Goal: Task Accomplishment & Management: Manage account settings

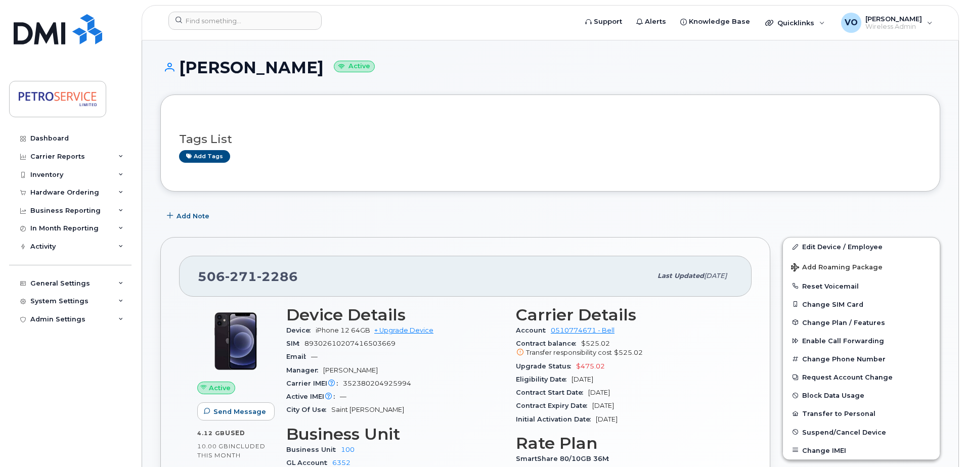
scroll to position [51, 0]
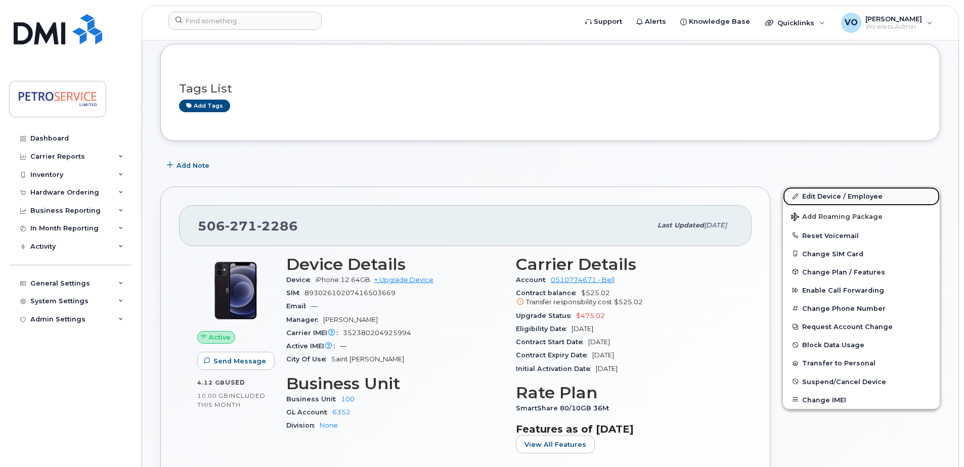
click at [826, 197] on link "Edit Device / Employee" at bounding box center [861, 196] width 157 height 18
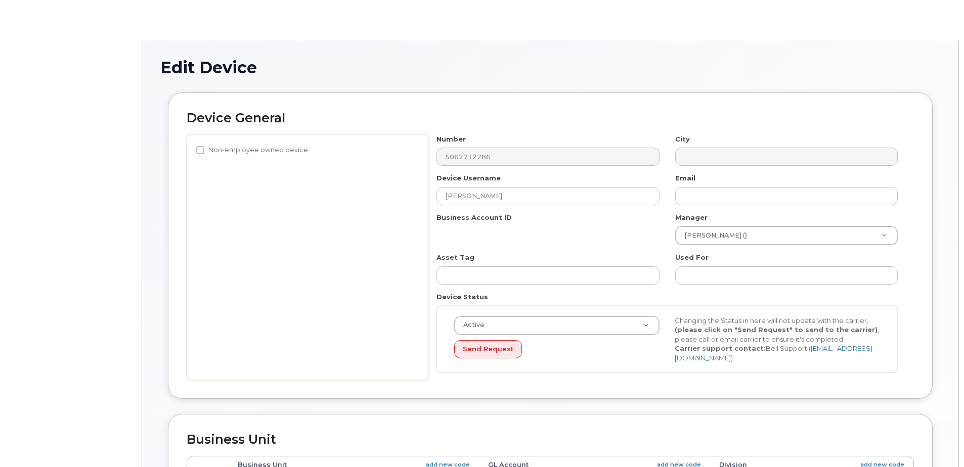
select select "4468789"
select select "4468800"
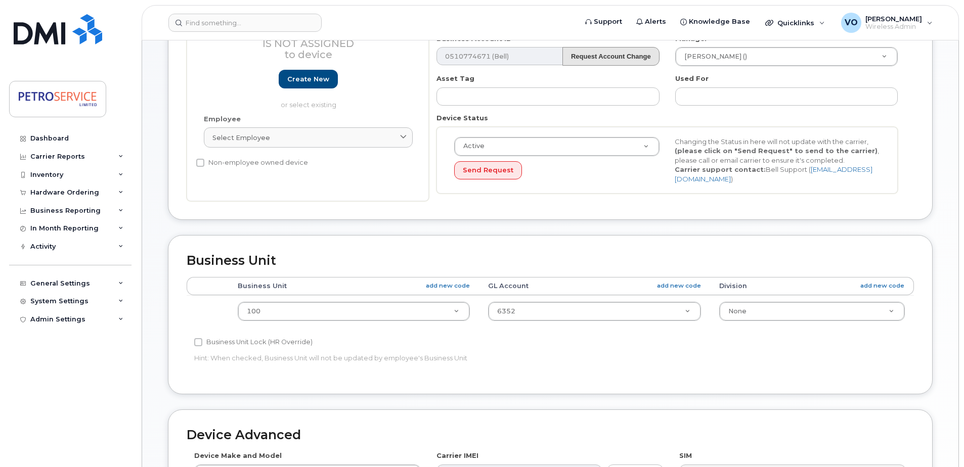
scroll to position [303, 0]
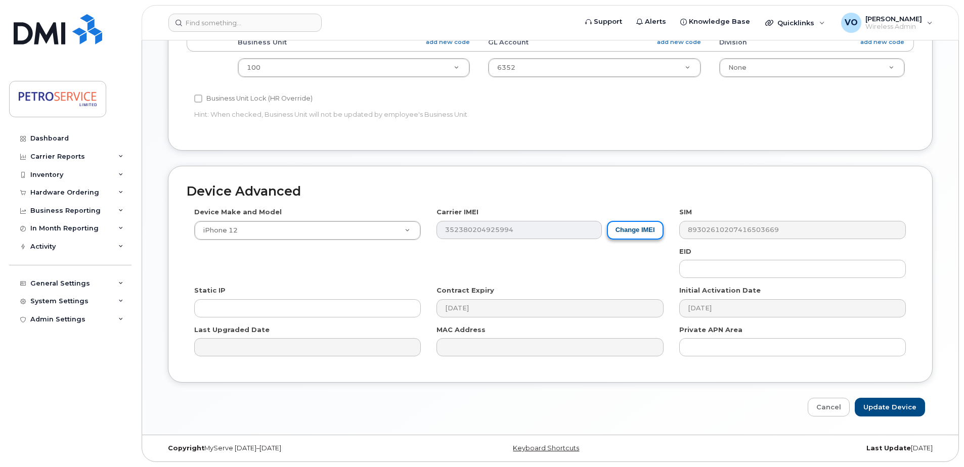
click at [645, 230] on button "Change IMEI" at bounding box center [635, 230] width 57 height 19
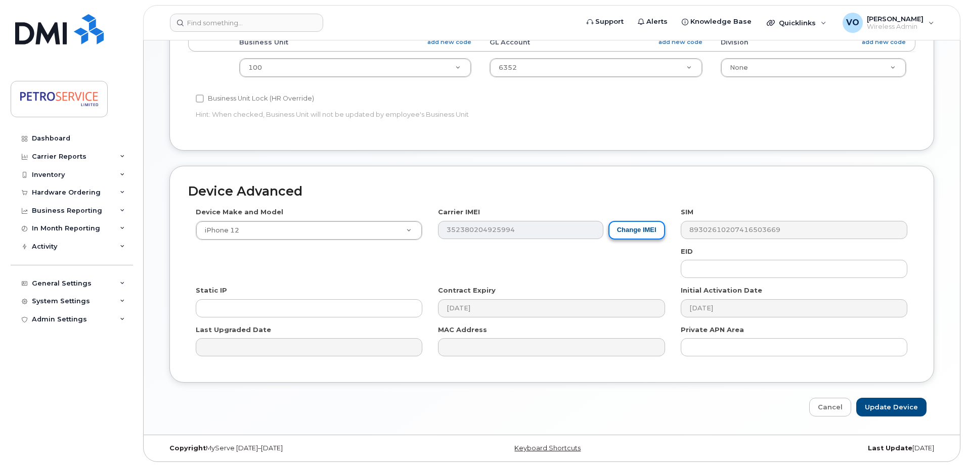
scroll to position [419, 0]
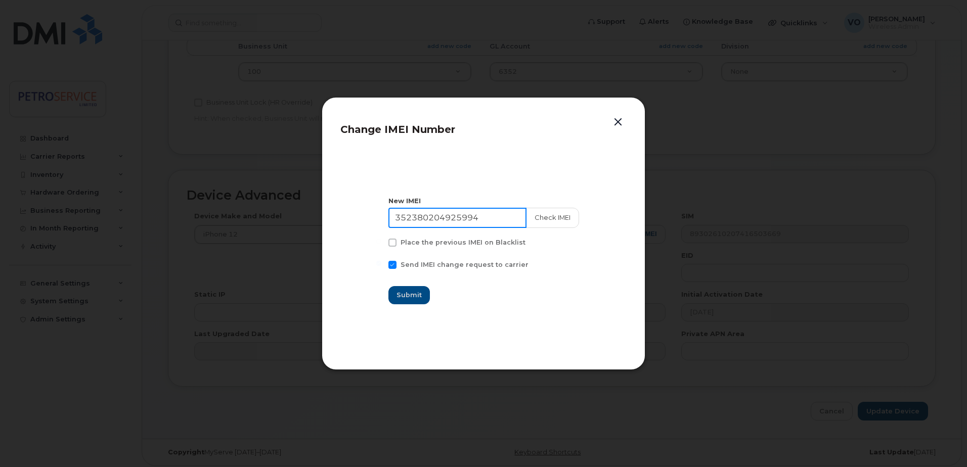
drag, startPoint x: 498, startPoint y: 221, endPoint x: 372, endPoint y: 214, distance: 126.1
click at [353, 216] on section "New IMEI 352380204925994 Check IMEI Place the previous IMEI on Blacklist Send I…" at bounding box center [483, 250] width 286 height 202
paste input "3927601353128"
type input "353927601353128"
click at [553, 221] on button "Check IMEI" at bounding box center [551, 218] width 53 height 20
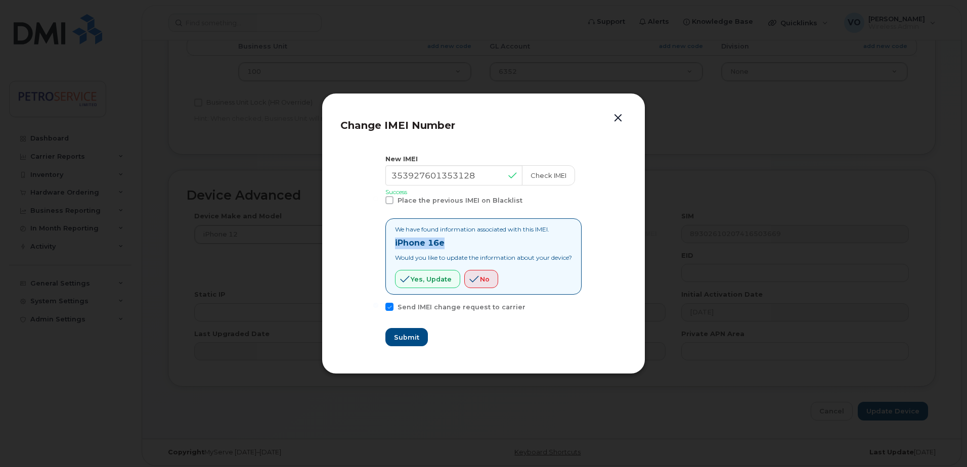
drag, startPoint x: 441, startPoint y: 245, endPoint x: 388, endPoint y: 244, distance: 53.6
click at [388, 244] on div "We have found information associated with this IMEI. iPhone 16e Would you like …" at bounding box center [483, 256] width 196 height 76
copy strong "iPhone 16e"
click at [420, 280] on span "Yes, update" at bounding box center [431, 280] width 41 height 10
click at [409, 336] on span "Submit" at bounding box center [405, 338] width 25 height 10
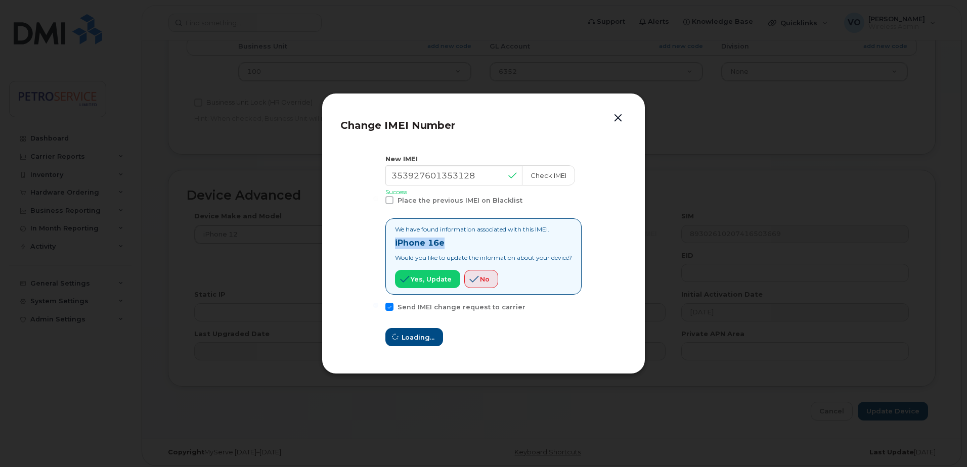
type input "353927601353128"
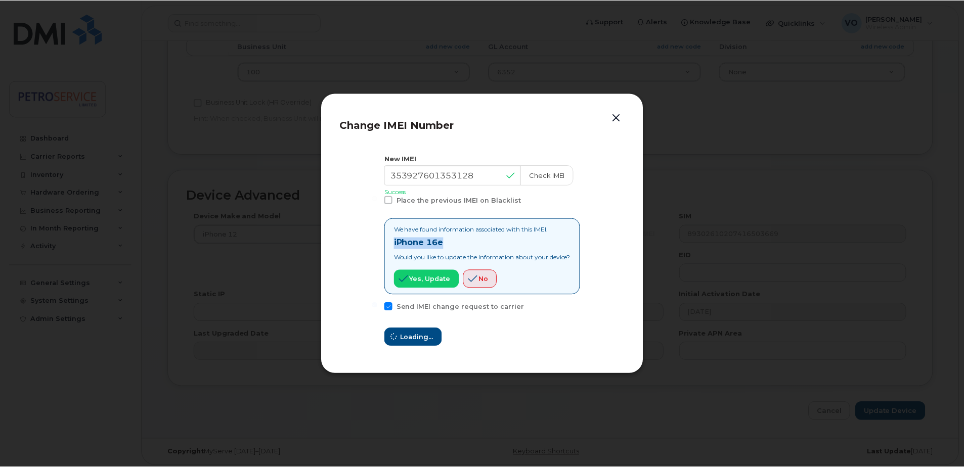
scroll to position [423, 0]
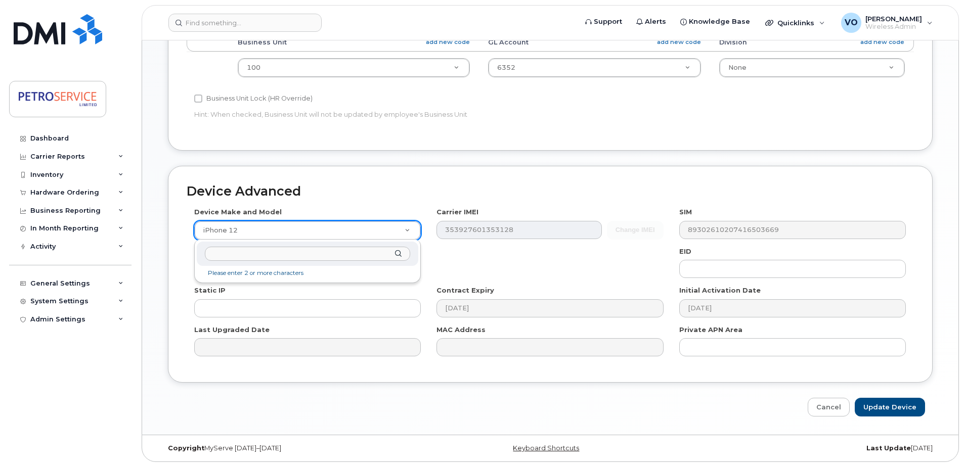
click at [279, 253] on input "text" at bounding box center [307, 254] width 205 height 15
type input "iPhone 16e"
select select "3304"
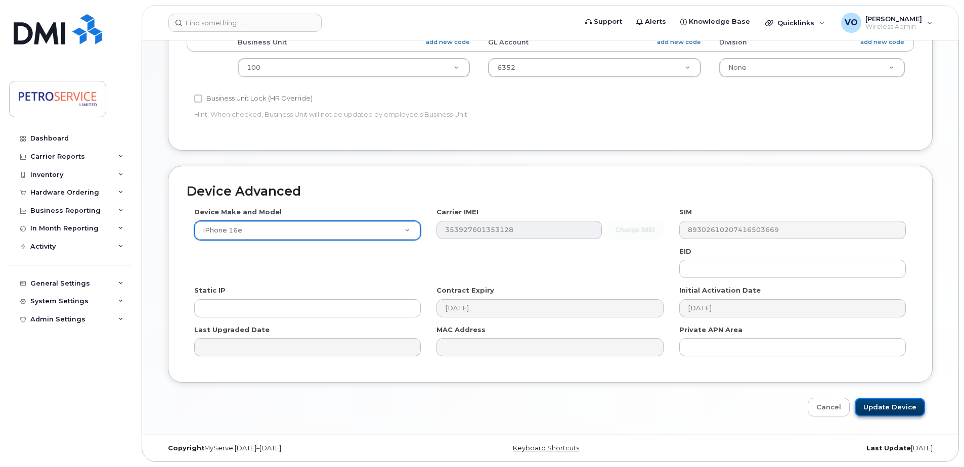
click at [899, 411] on input "Update Device" at bounding box center [890, 407] width 70 height 19
type input "Saving..."
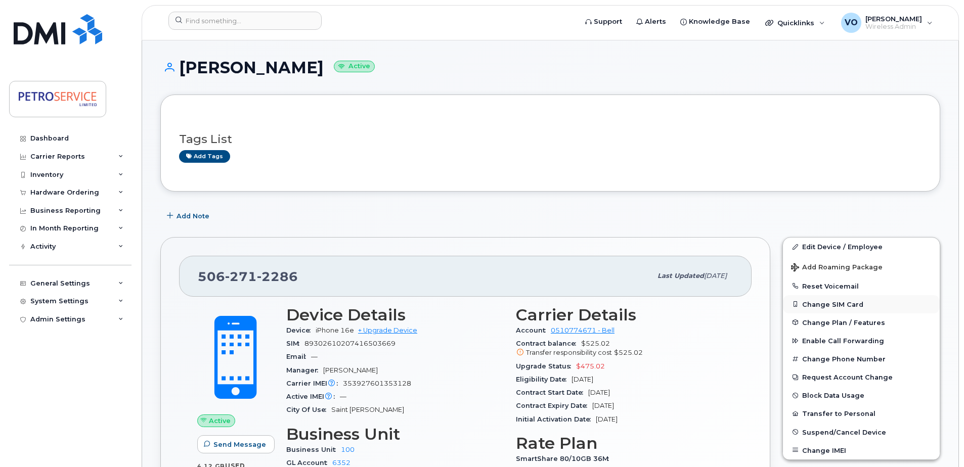
click at [823, 305] on button "Change SIM Card" at bounding box center [861, 304] width 157 height 18
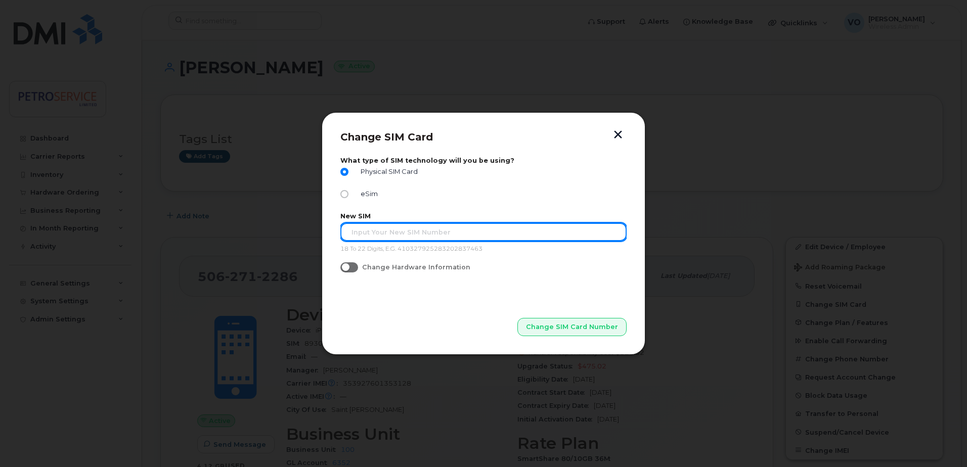
click at [420, 235] on input "text" at bounding box center [483, 232] width 286 height 18
paste input "89302610207416771712"
type input "89302610207416771712"
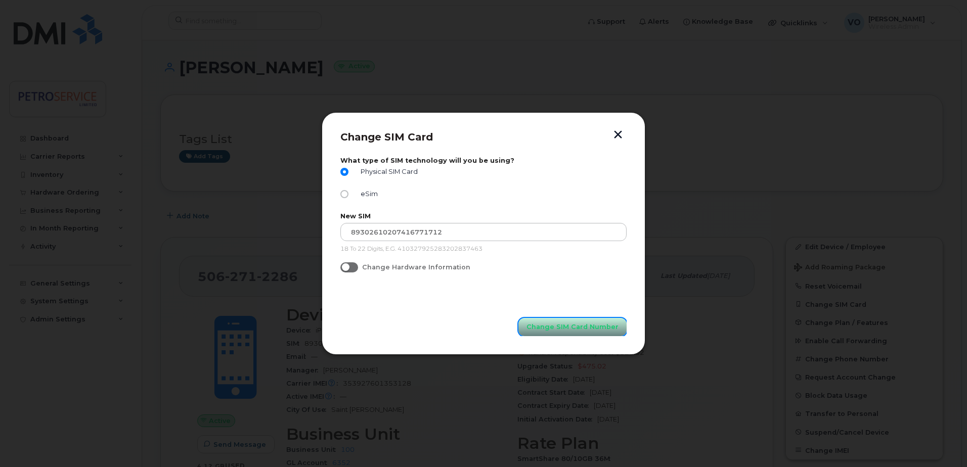
click at [556, 328] on span "Change SIM Card Number" at bounding box center [572, 327] width 92 height 10
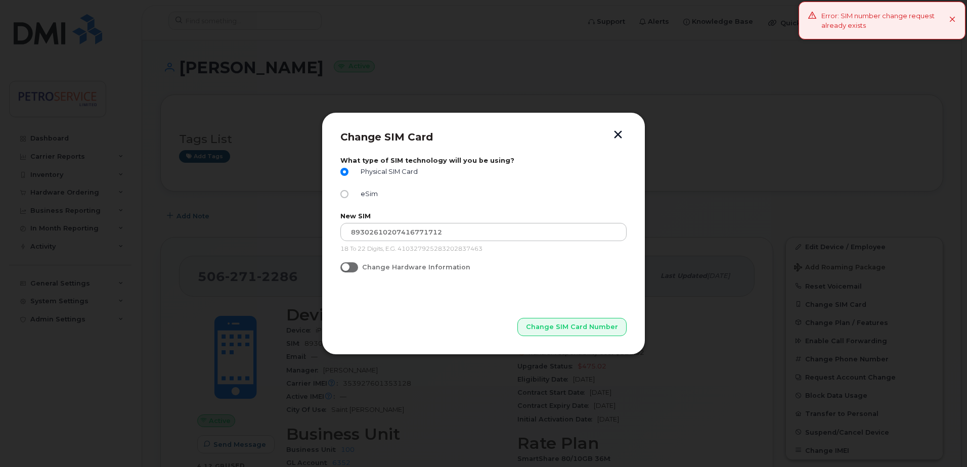
click at [954, 19] on icon at bounding box center [952, 20] width 7 height 7
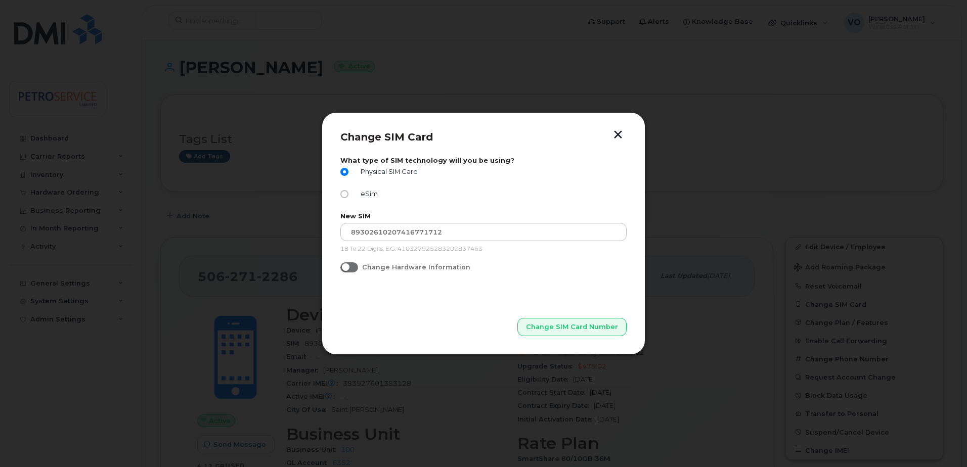
click at [616, 135] on button "button" at bounding box center [617, 135] width 15 height 11
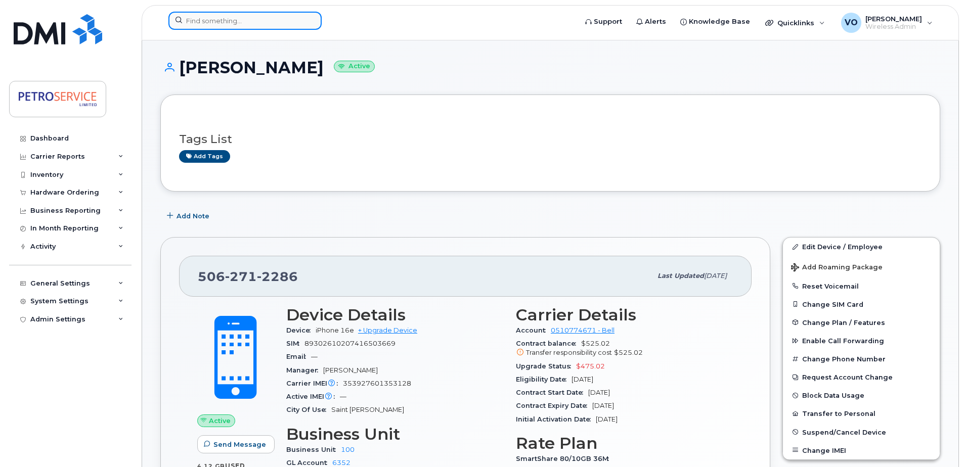
click at [203, 14] on input at bounding box center [244, 21] width 153 height 18
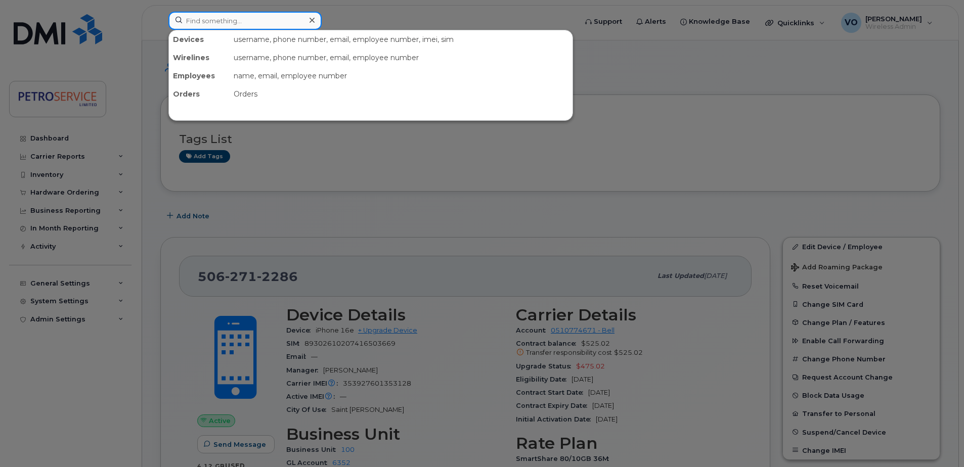
paste input "782-409-9437"
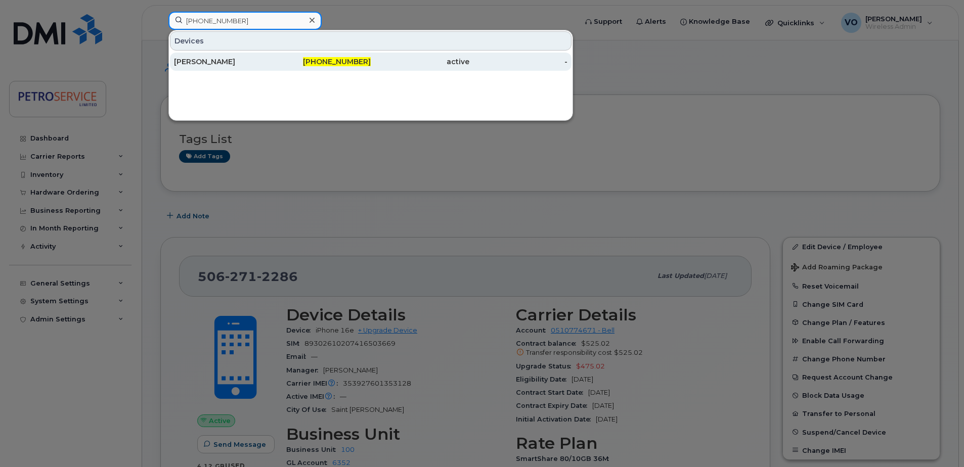
type input "782-409-9437"
click at [267, 59] on div "[PERSON_NAME]" at bounding box center [223, 62] width 99 height 10
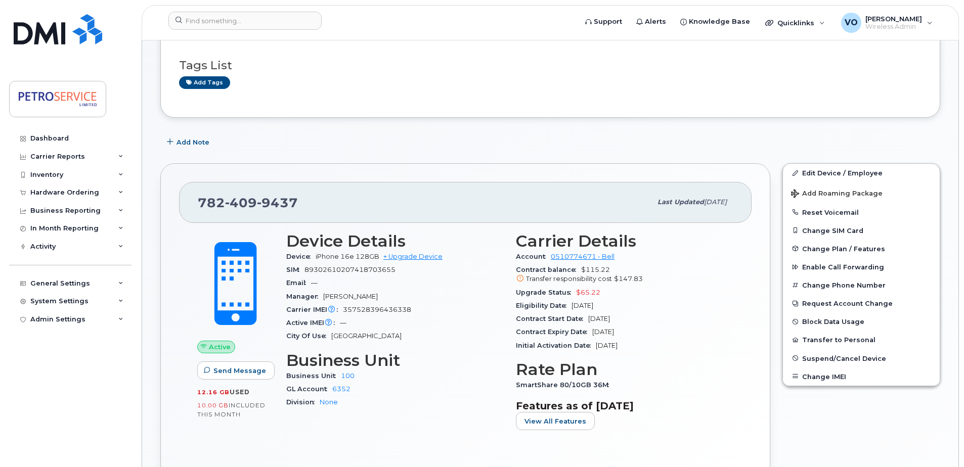
scroll to position [51, 0]
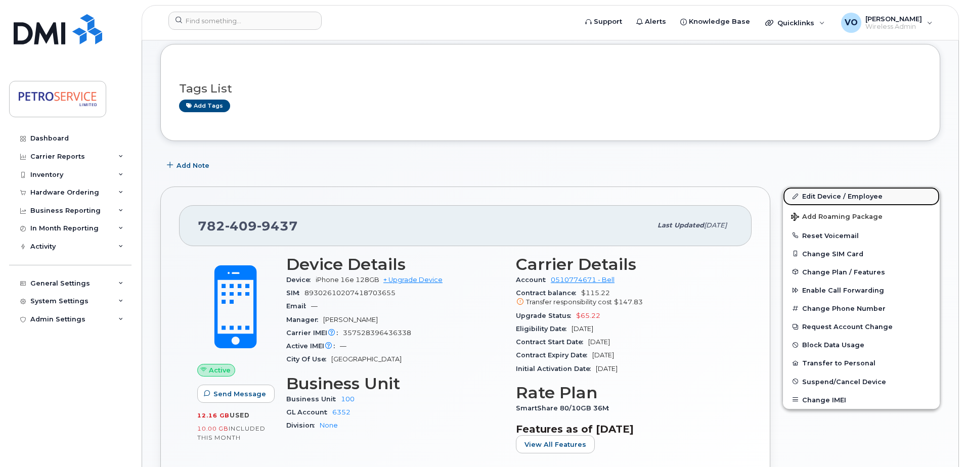
click at [858, 197] on link "Edit Device / Employee" at bounding box center [861, 196] width 157 height 18
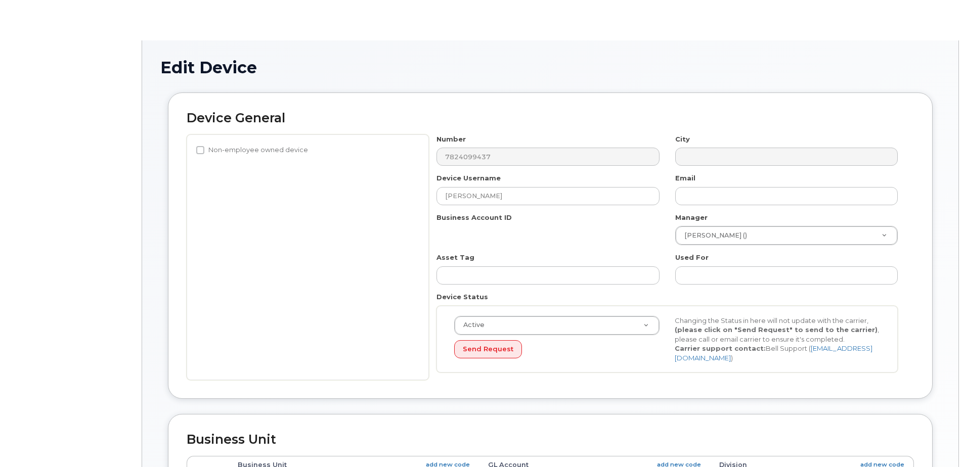
select select "4468789"
select select "4468800"
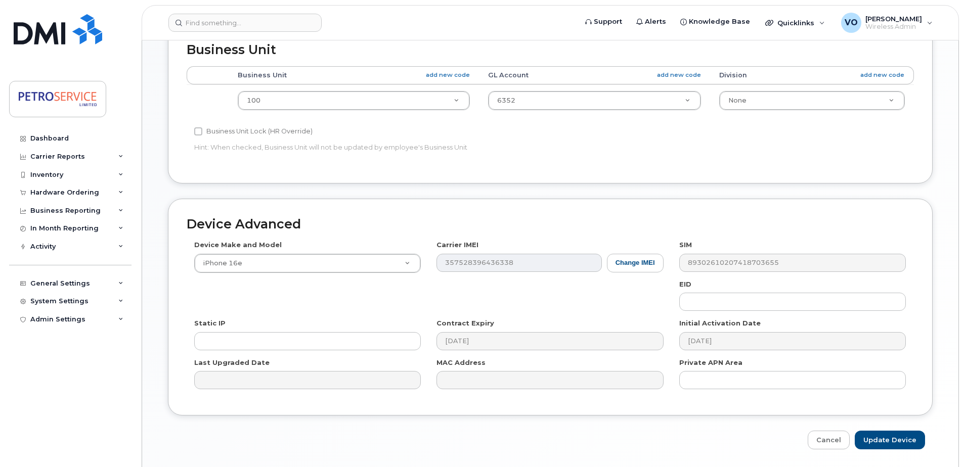
scroll to position [423, 0]
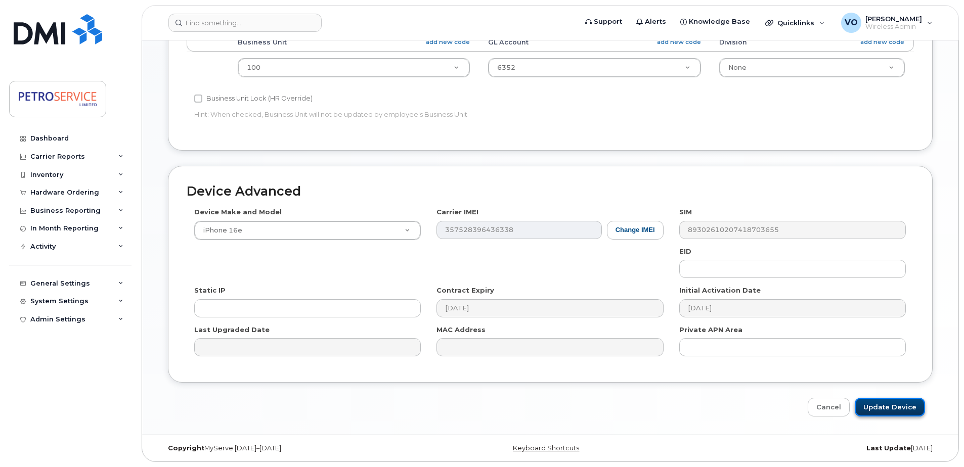
click at [885, 404] on input "Update Device" at bounding box center [890, 407] width 70 height 19
type input "Saving..."
